Goal: Task Accomplishment & Management: Use online tool/utility

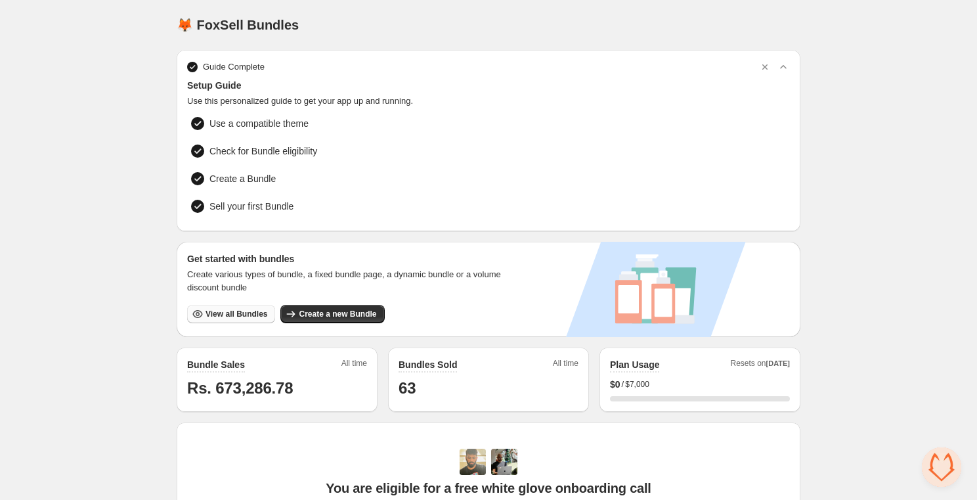
click at [235, 309] on span "View all Bundles" at bounding box center [237, 314] width 62 height 11
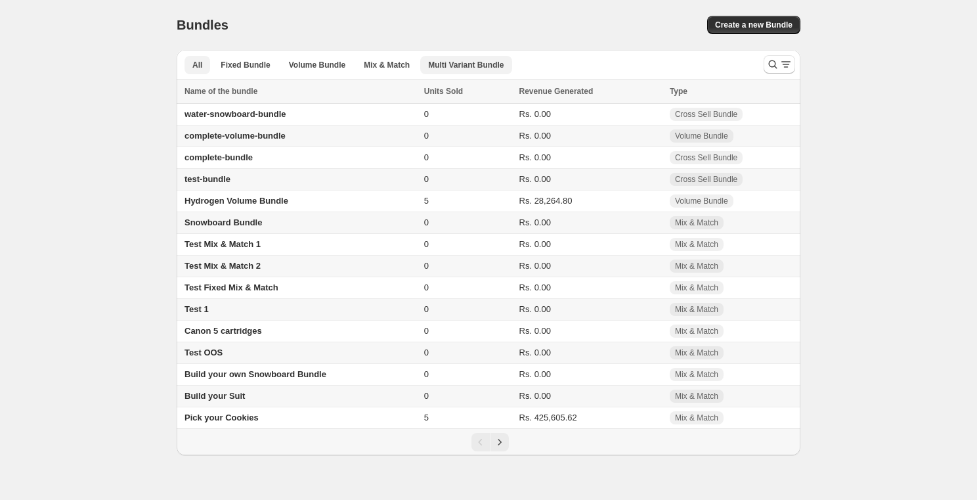
click at [473, 71] on button "Multi Variant Bundle" at bounding box center [465, 65] width 91 height 18
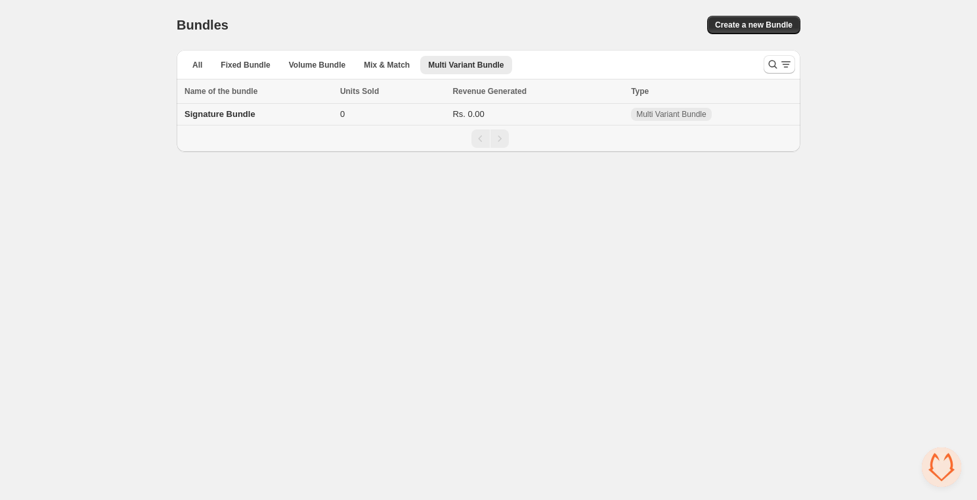
click at [236, 116] on span "Signature Bundle" at bounding box center [220, 114] width 71 height 10
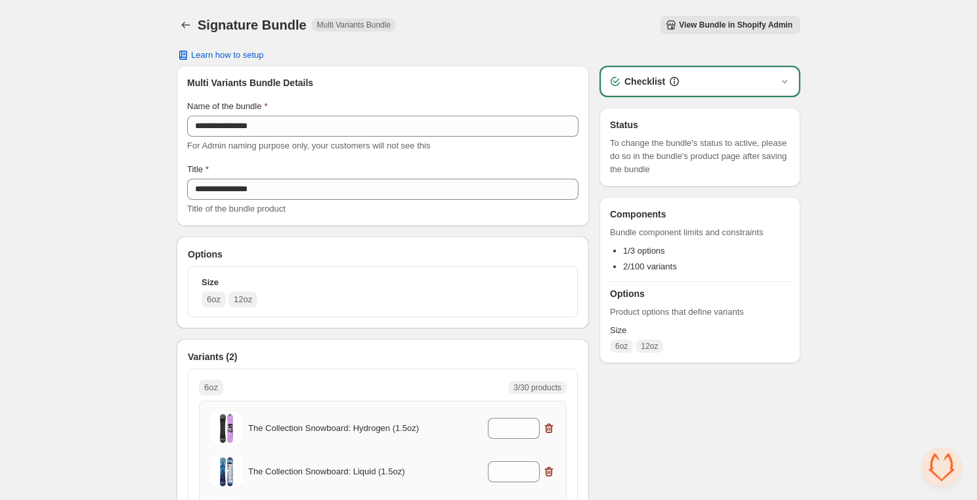
click at [179, 10] on div "Signature Bundle. This page is ready Signature Bundle Multi Variants Bundle Vie…" at bounding box center [489, 25] width 624 height 50
